Goal: Task Accomplishment & Management: Use online tool/utility

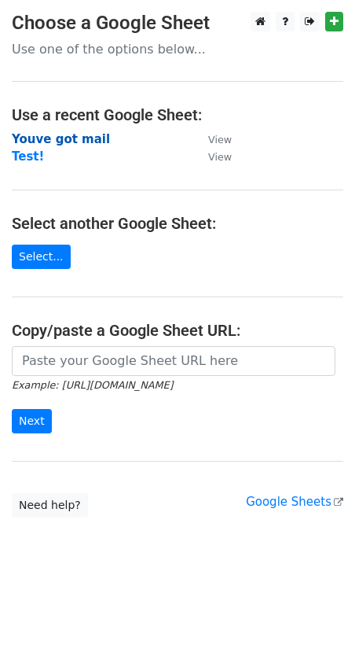
click at [75, 137] on strong "Youve got mail" at bounding box center [61, 139] width 98 height 14
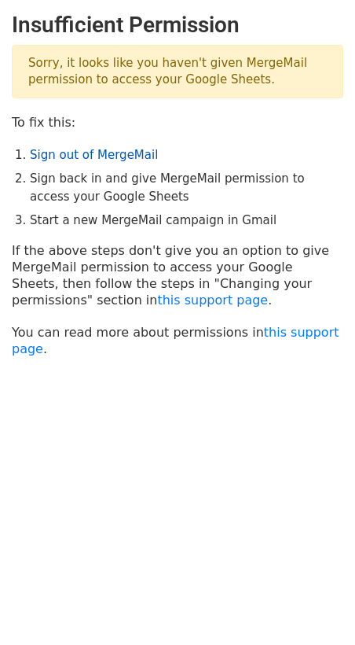
click at [104, 154] on link "Sign out of MergeMail" at bounding box center [94, 155] width 128 height 14
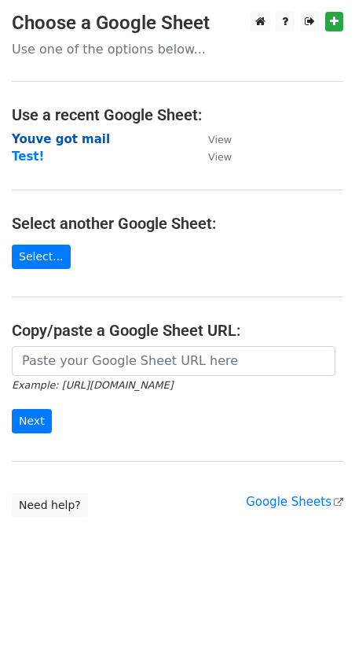
click at [72, 135] on strong "Youve got mail" at bounding box center [61, 139] width 98 height 14
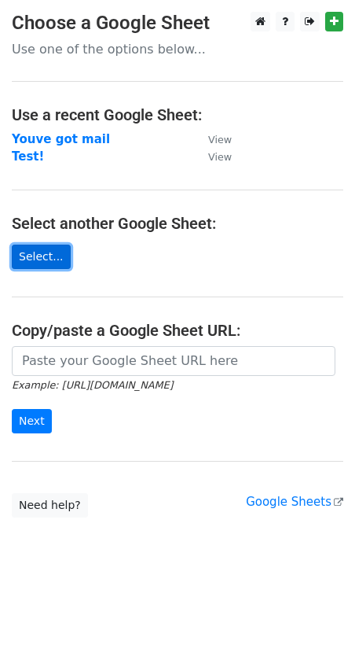
click at [47, 257] on link "Select..." at bounding box center [41, 256] width 59 height 24
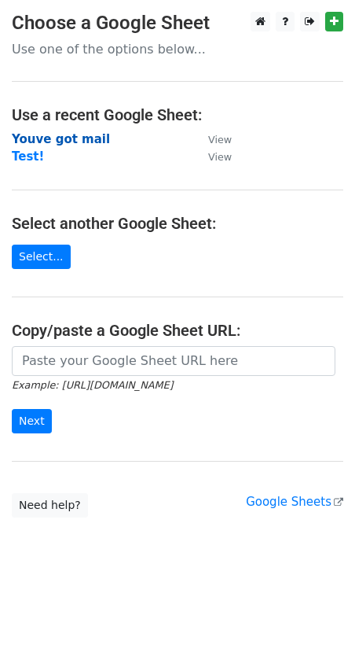
click at [85, 135] on strong "Youve got mail" at bounding box center [61, 139] width 98 height 14
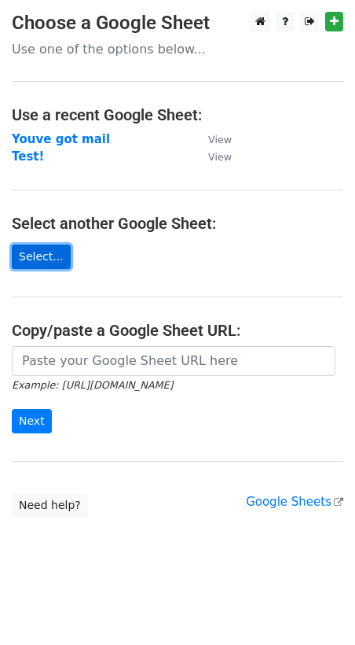
click at [41, 262] on link "Select..." at bounding box center [41, 256] width 59 height 24
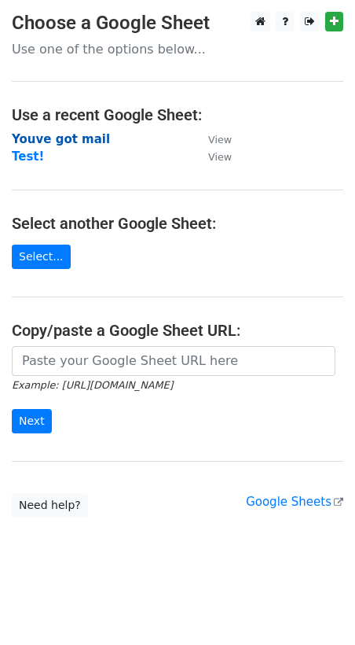
click at [66, 142] on strong "Youve got mail" at bounding box center [61, 139] width 98 height 14
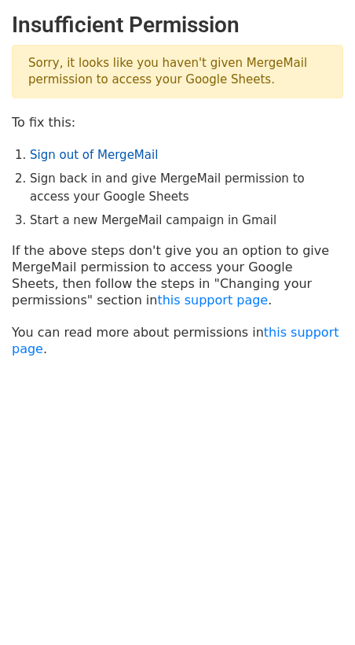
click at [62, 156] on link "Sign out of MergeMail" at bounding box center [94, 155] width 128 height 14
